Goal: Share content: Share content

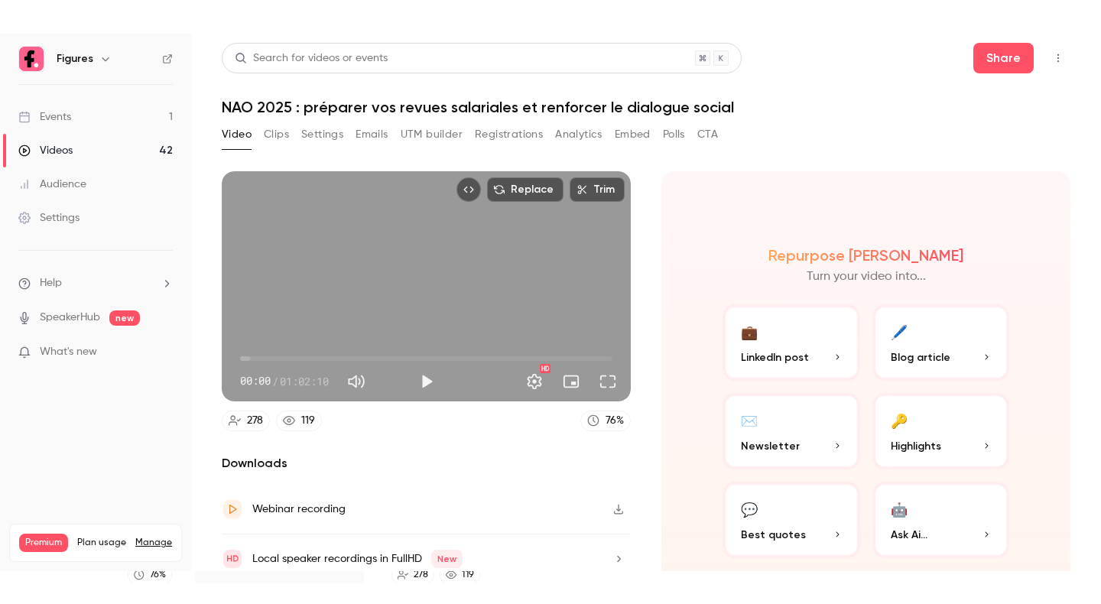
scroll to position [62, 0]
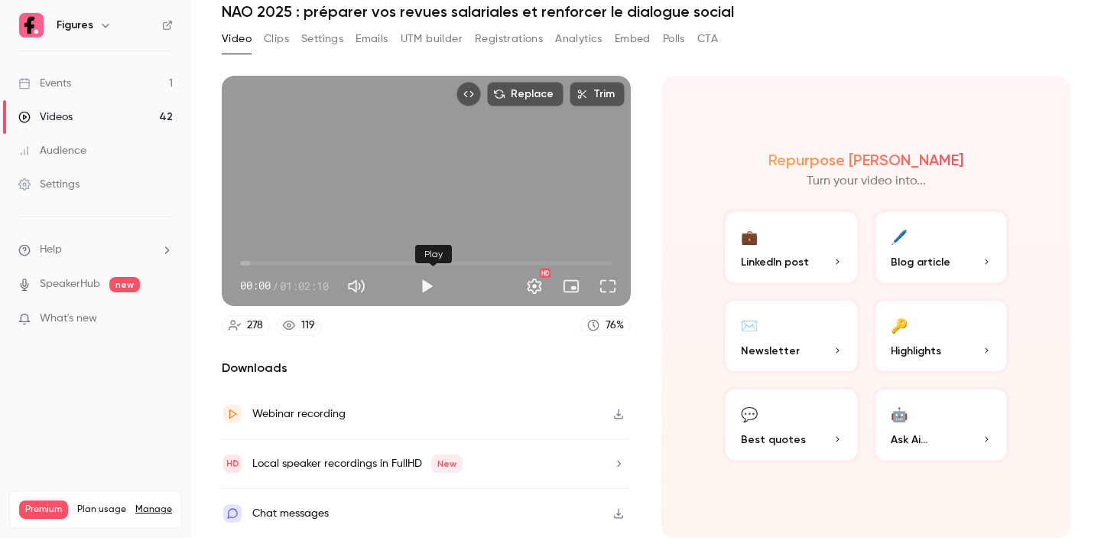
click at [428, 285] on button "Play" at bounding box center [426, 286] width 31 height 31
click at [397, 260] on span "00:01" at bounding box center [426, 263] width 372 height 24
click at [444, 262] on span "26:11" at bounding box center [426, 263] width 372 height 24
click at [465, 265] on span "33:58" at bounding box center [426, 263] width 372 height 24
click at [503, 263] on span "37:34" at bounding box center [426, 263] width 372 height 24
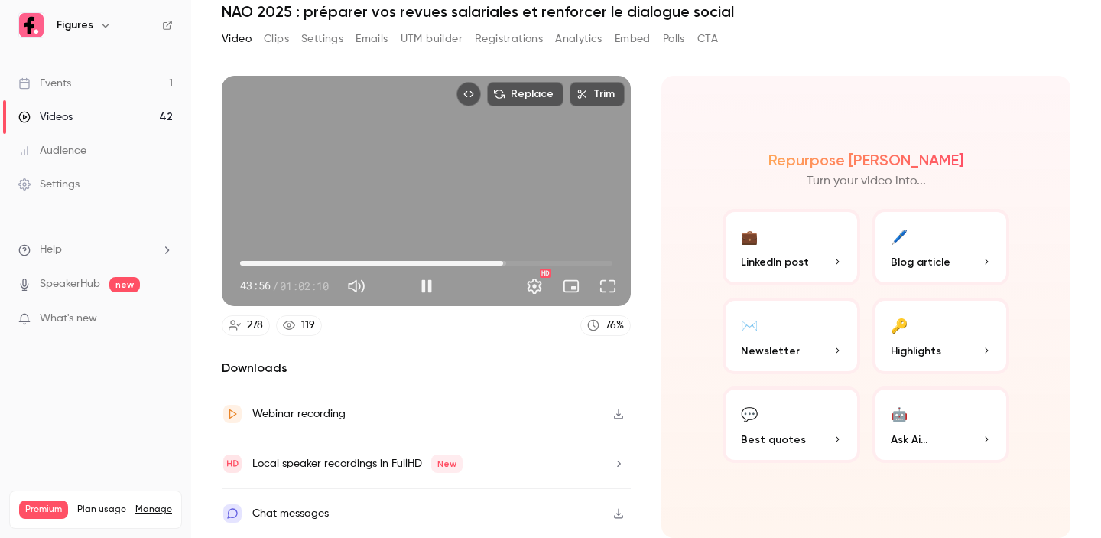
click at [506, 263] on span "43:56" at bounding box center [503, 263] width 5 height 5
click at [512, 264] on span "45:04" at bounding box center [510, 263] width 5 height 5
click at [517, 263] on span "45:50" at bounding box center [514, 263] width 5 height 5
click at [523, 263] on span "46:52" at bounding box center [521, 263] width 5 height 5
click at [529, 262] on span "47:45" at bounding box center [526, 263] width 5 height 5
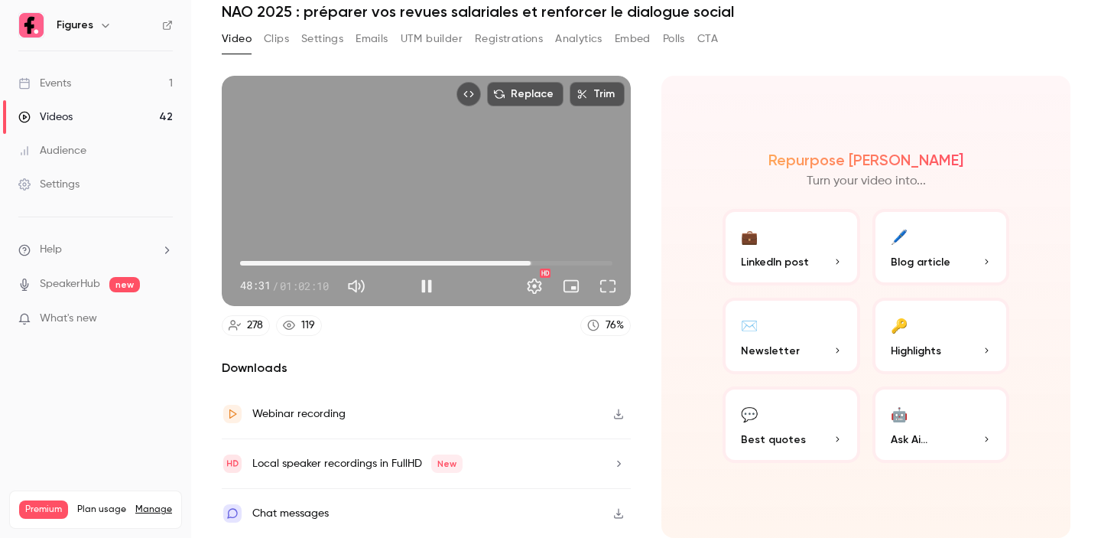
click at [533, 262] on span "48:31" at bounding box center [531, 263] width 5 height 5
click at [538, 262] on span "49:24" at bounding box center [536, 263] width 5 height 5
click at [543, 261] on span "50:11" at bounding box center [540, 263] width 5 height 5
click at [548, 262] on span "50:56" at bounding box center [545, 263] width 5 height 5
click at [559, 263] on span "51:46" at bounding box center [426, 263] width 372 height 24
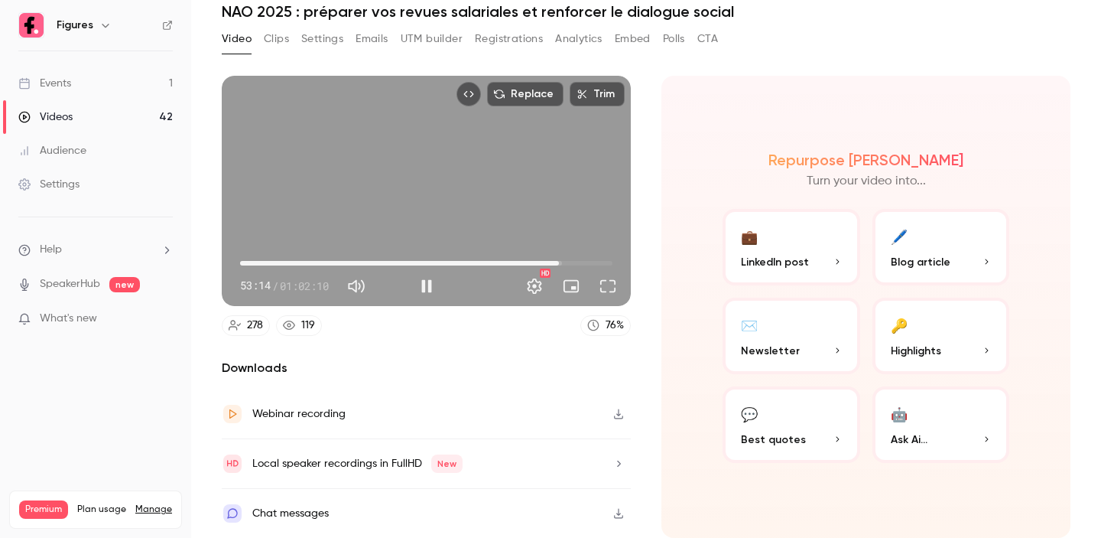
click at [568, 263] on span "53:14" at bounding box center [426, 263] width 372 height 24
click at [570, 262] on span "54:39" at bounding box center [567, 263] width 5 height 5
click at [581, 262] on span "55:32" at bounding box center [426, 263] width 372 height 24
click at [581, 262] on span "56:57" at bounding box center [581, 263] width 5 height 5
click at [584, 263] on span "56:57" at bounding box center [581, 263] width 5 height 5
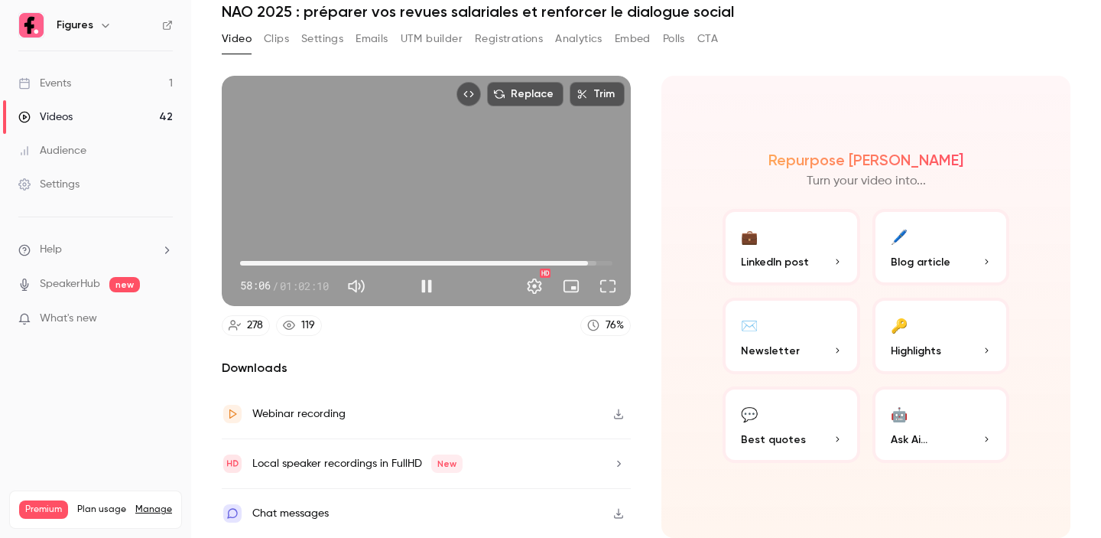
click at [590, 263] on span "58:06" at bounding box center [588, 263] width 5 height 5
click at [592, 263] on span "59:08" at bounding box center [594, 263] width 5 height 5
click at [602, 283] on button "Full screen" at bounding box center [608, 286] width 31 height 31
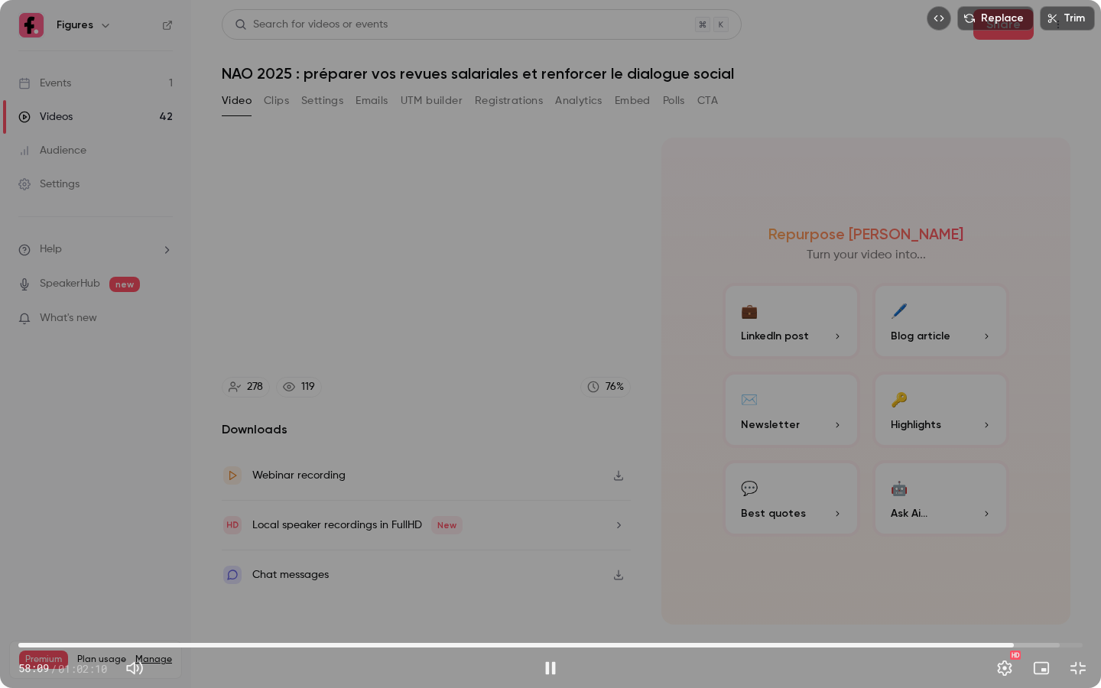
click at [996, 537] on span "58:09" at bounding box center [550, 645] width 1065 height 24
click at [998, 537] on span "57:06" at bounding box center [996, 645] width 5 height 5
click at [1001, 537] on span "57:16" at bounding box center [999, 645] width 5 height 5
click at [98, 537] on div "Replace Trim 57:36 57:36 / 01:02:10 HD" at bounding box center [550, 344] width 1101 height 688
type input "******"
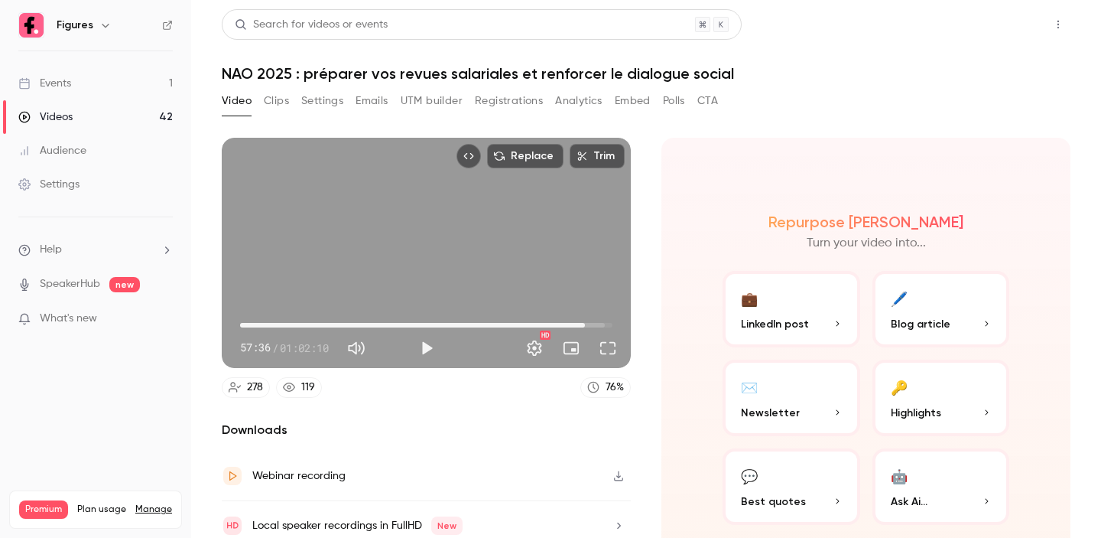
click at [1007, 24] on button "Share" at bounding box center [1004, 24] width 60 height 31
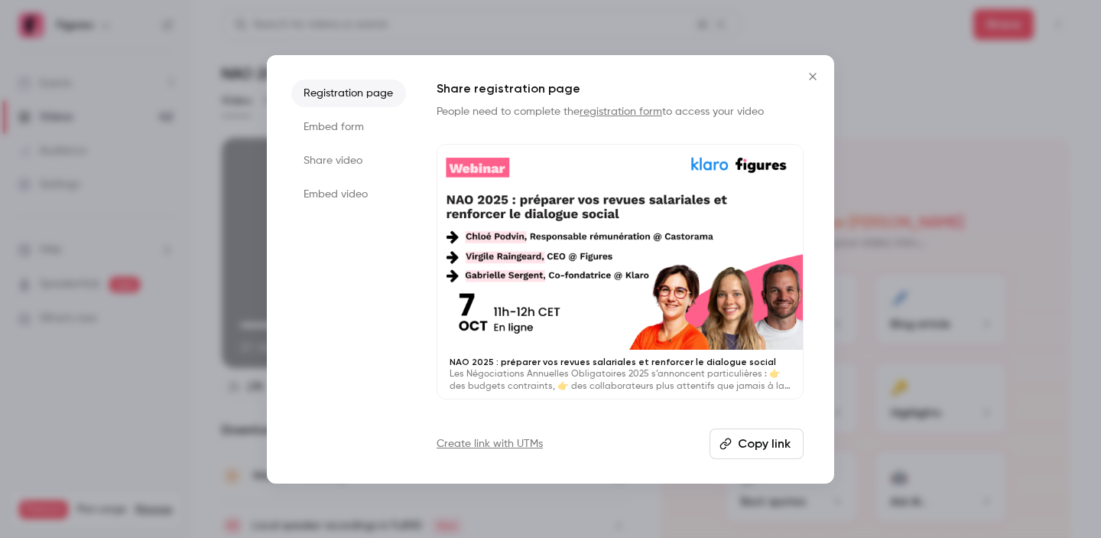
click at [354, 157] on li "Share video" at bounding box center [348, 161] width 115 height 28
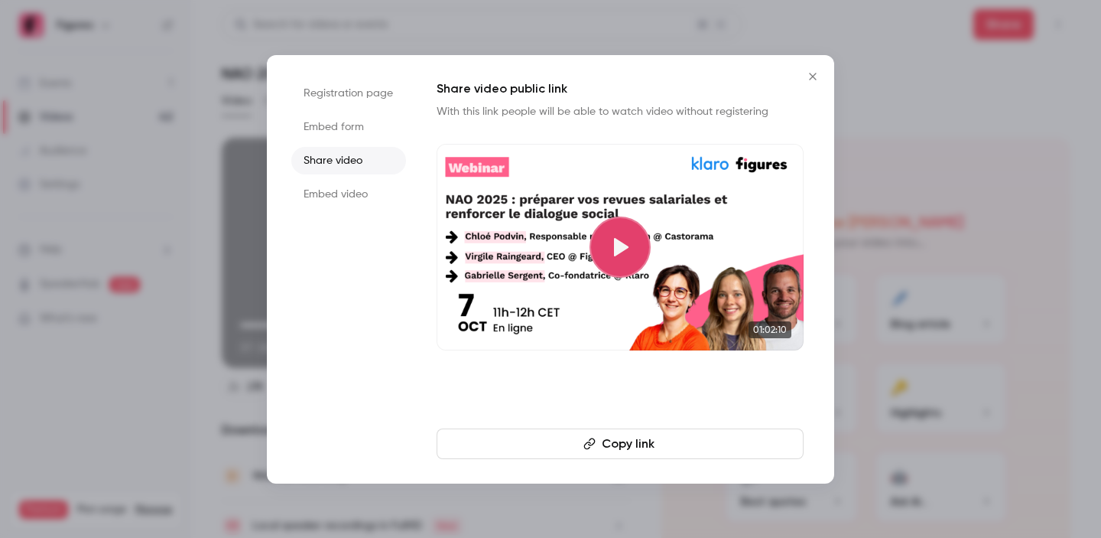
click at [599, 453] on button "Copy link" at bounding box center [620, 443] width 367 height 31
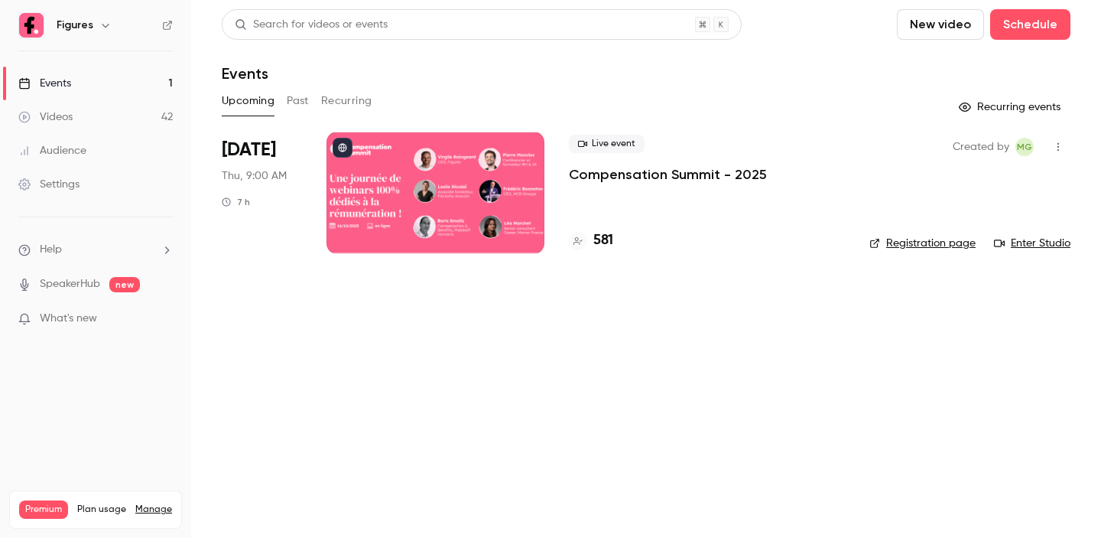
click at [302, 109] on button "Past" at bounding box center [298, 101] width 22 height 24
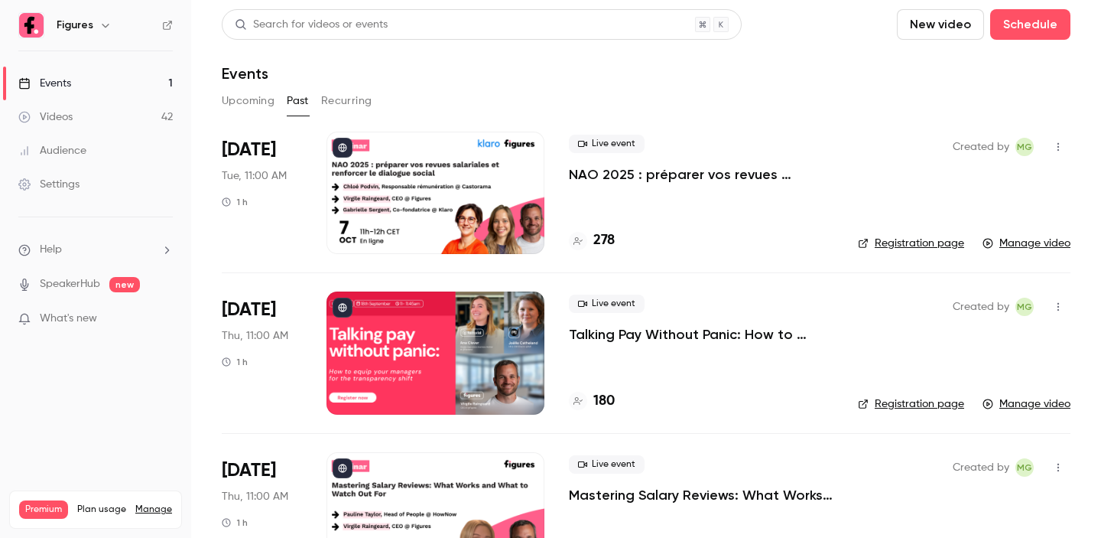
click at [819, 175] on p "NAO 2025 : préparer vos revues salariales et renforcer le dialogue social" at bounding box center [701, 174] width 265 height 18
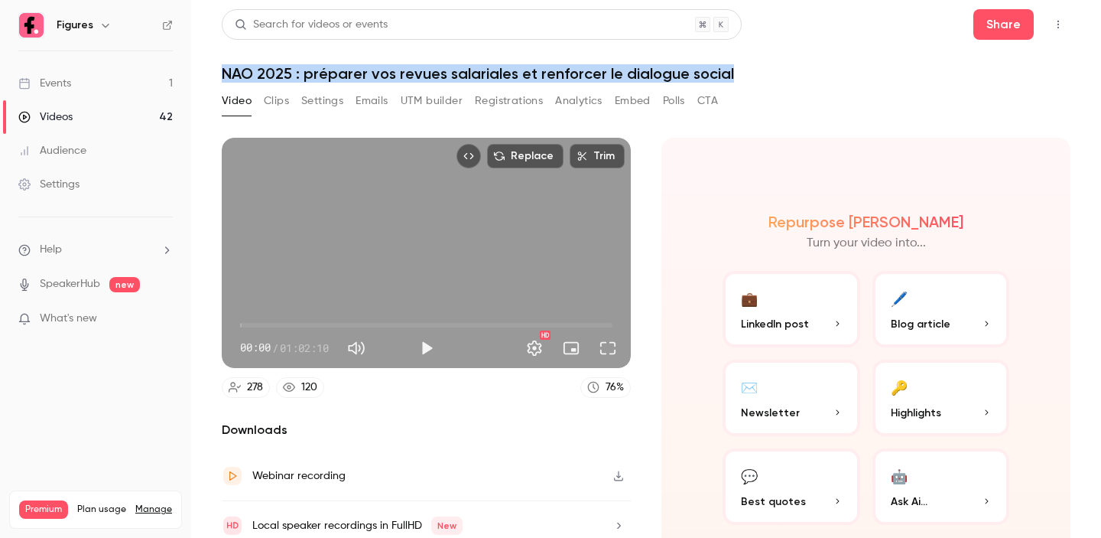
drag, startPoint x: 748, startPoint y: 77, endPoint x: 196, endPoint y: 57, distance: 552.6
click at [196, 57] on main "Search for videos or events Share NAO 2025 : préparer vos revues salariales et …" at bounding box center [646, 269] width 910 height 538
copy h1 "NAO 2025 : préparer vos revues salariales et renforcer le dialogue social"
